Goal: Transaction & Acquisition: Purchase product/service

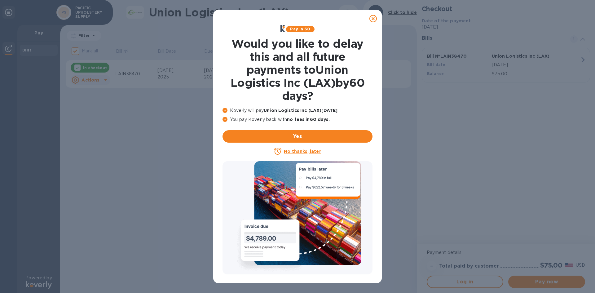
click at [374, 18] on icon at bounding box center [372, 18] width 7 height 7
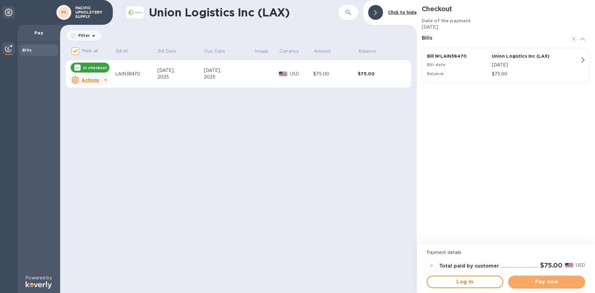
click at [547, 281] on span "Pay now" at bounding box center [546, 281] width 67 height 7
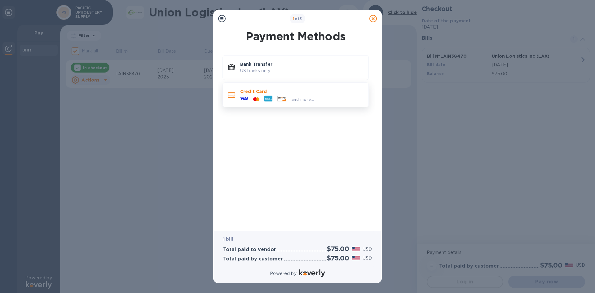
click at [280, 95] on div "and more..." at bounding box center [277, 98] width 79 height 9
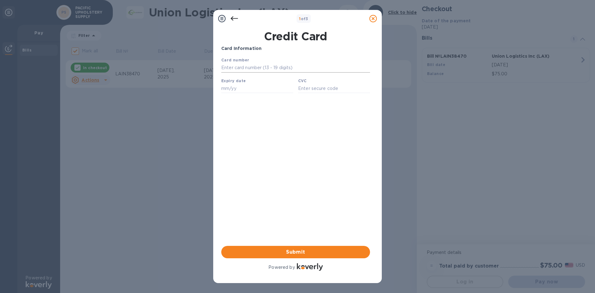
click at [247, 69] on input "text" at bounding box center [295, 67] width 149 height 9
type input "[CREDIT_CARD_NUMBER]"
type input "11/26"
type input "783"
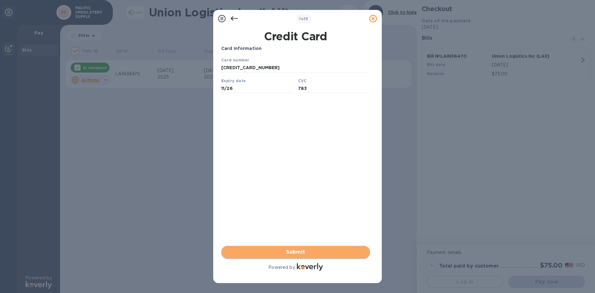
click at [300, 252] on span "Submit" at bounding box center [295, 251] width 139 height 7
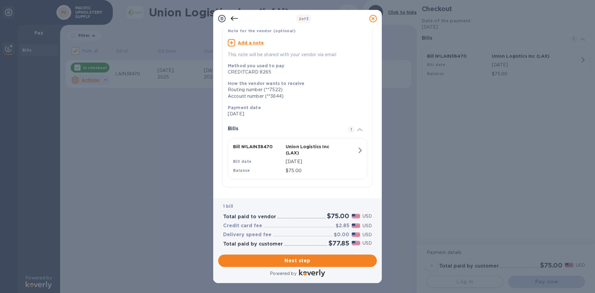
scroll to position [46, 0]
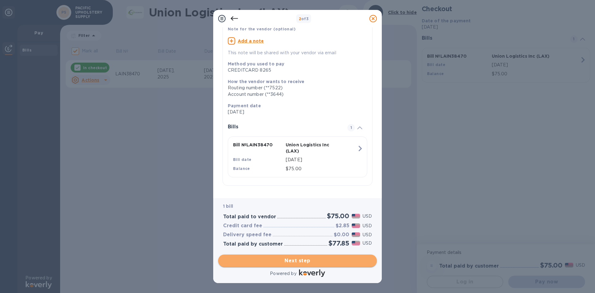
click at [298, 260] on span "Next step" at bounding box center [297, 260] width 149 height 7
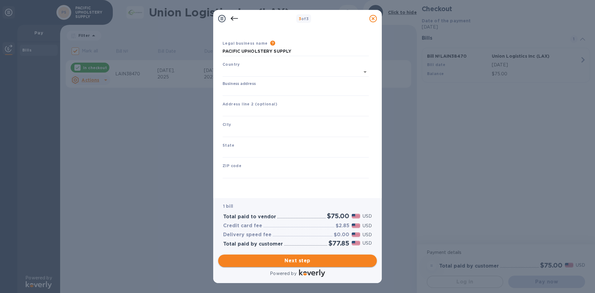
type input "[GEOGRAPHIC_DATA]"
click at [250, 91] on input "Business address" at bounding box center [295, 90] width 146 height 9
type input "[STREET_ADDRESS]"
type input "Gardena"
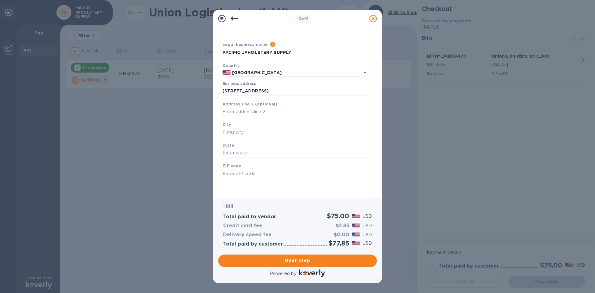
type input "CA"
type input "90248"
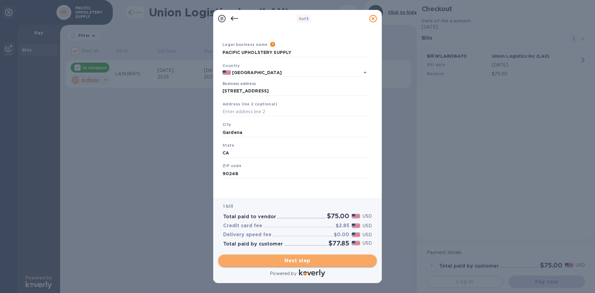
click at [300, 261] on span "Next step" at bounding box center [297, 260] width 149 height 7
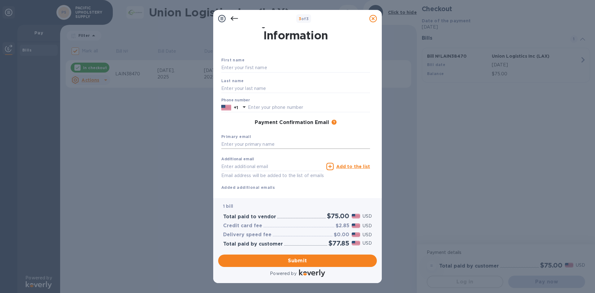
click at [258, 142] on input "text" at bounding box center [295, 144] width 149 height 9
type input "[PERSON_NAME][EMAIL_ADDRESS][DOMAIN_NAME]"
click at [247, 167] on input "text" at bounding box center [272, 166] width 103 height 9
click at [352, 188] on div "Additional email Email address will be added to the list of emails Add to the l…" at bounding box center [295, 172] width 149 height 37
click at [256, 68] on input "text" at bounding box center [295, 67] width 149 height 9
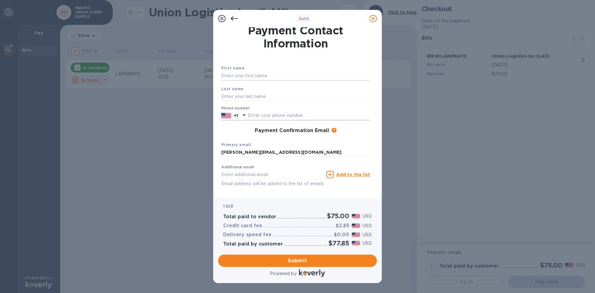
scroll to position [0, 0]
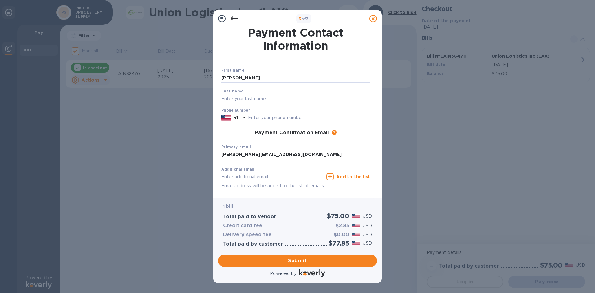
type input "[PERSON_NAME]"
click at [252, 98] on input "text" at bounding box center [295, 98] width 149 height 9
type input "[PERSON_NAME]"
click at [277, 118] on input "text" at bounding box center [309, 117] width 122 height 9
type input "3233212222"
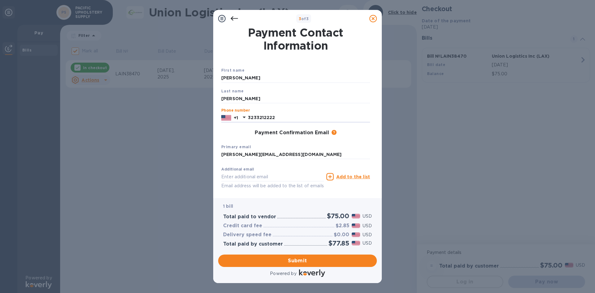
type input "[PERSON_NAME][EMAIL_ADDRESS][DOMAIN_NAME]"
drag, startPoint x: 287, startPoint y: 178, endPoint x: 209, endPoint y: 180, distance: 77.2
click at [209, 180] on div "3 of 3 Payment Contact Information First name [PERSON_NAME] Last name [PERSON_N…" at bounding box center [297, 146] width 595 height 293
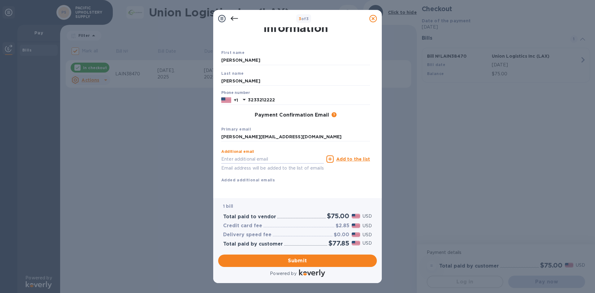
scroll to position [25, 0]
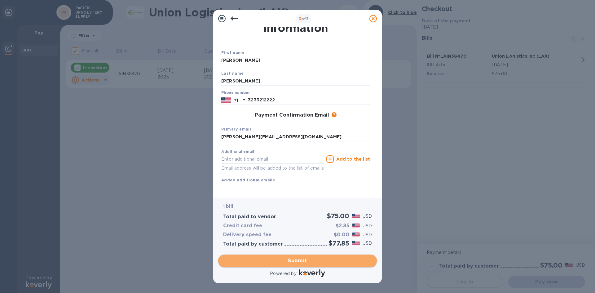
click at [292, 260] on span "Submit" at bounding box center [297, 260] width 149 height 7
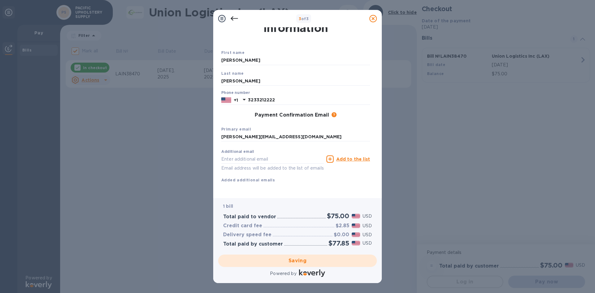
checkbox input "false"
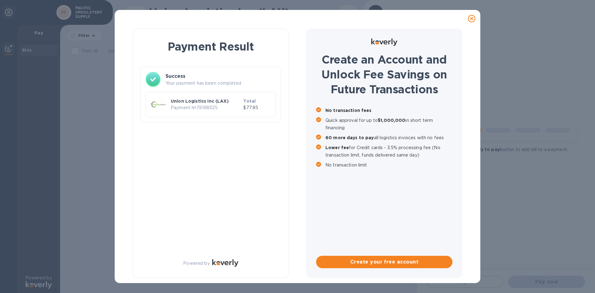
scroll to position [0, 0]
click at [158, 103] on img at bounding box center [158, 104] width 15 height 15
click at [221, 106] on p "Payment № 76188325" at bounding box center [206, 107] width 70 height 7
click at [255, 104] on p "$77.85" at bounding box center [256, 107] width 27 height 7
